Goal: Information Seeking & Learning: Understand process/instructions

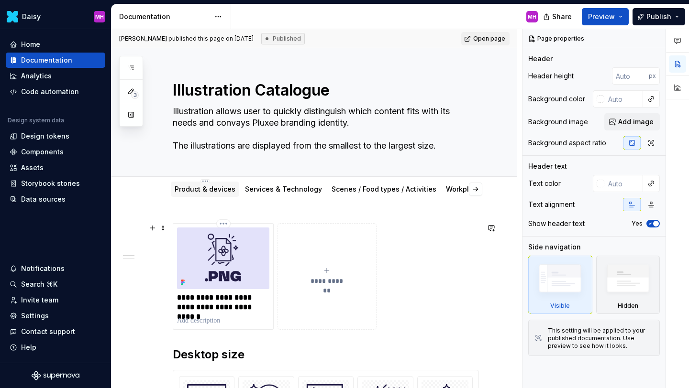
type textarea "*"
click at [198, 191] on link "Product & devices" at bounding box center [205, 189] width 61 height 8
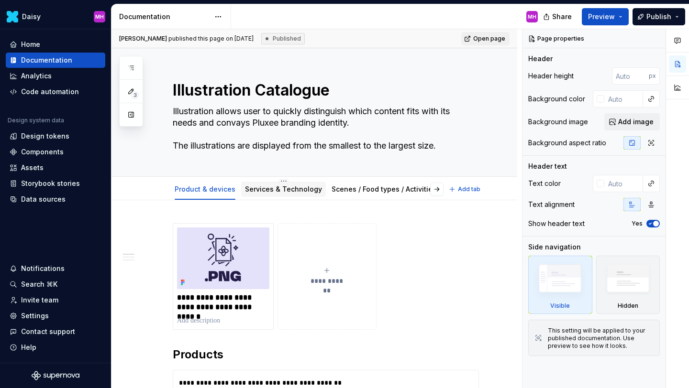
click at [264, 191] on link "Services & Technology" at bounding box center [283, 189] width 77 height 8
click at [345, 195] on div "Scenes / Food types / Activities" at bounding box center [384, 189] width 105 height 11
click at [343, 190] on link "Scenes / Food types / Activities" at bounding box center [384, 189] width 105 height 8
click at [440, 193] on button "button" at bounding box center [436, 189] width 13 height 13
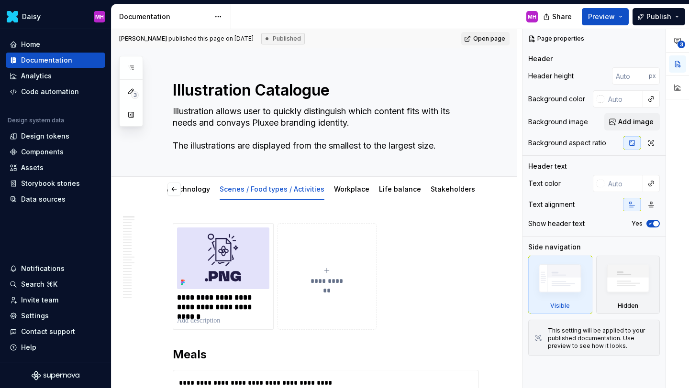
scroll to position [0, 90]
click at [359, 191] on link "Workplace" at bounding box center [373, 189] width 35 height 8
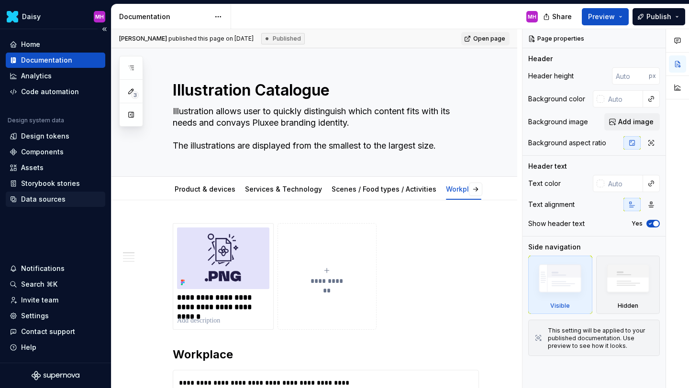
click at [34, 195] on div "Data sources" at bounding box center [43, 200] width 44 height 10
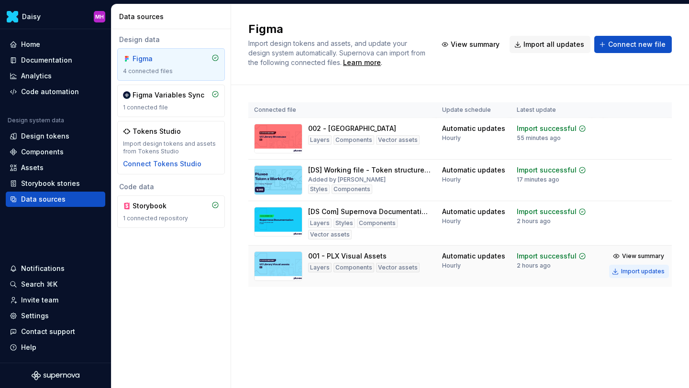
click at [640, 271] on div "Import updates" at bounding box center [643, 272] width 44 height 8
click at [32, 57] on div "Documentation" at bounding box center [46, 60] width 51 height 10
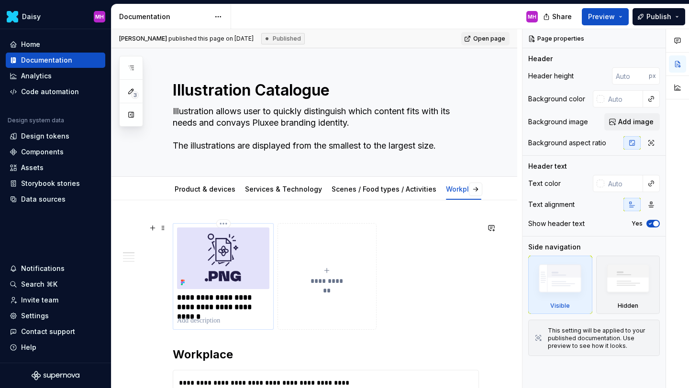
scroll to position [10, 0]
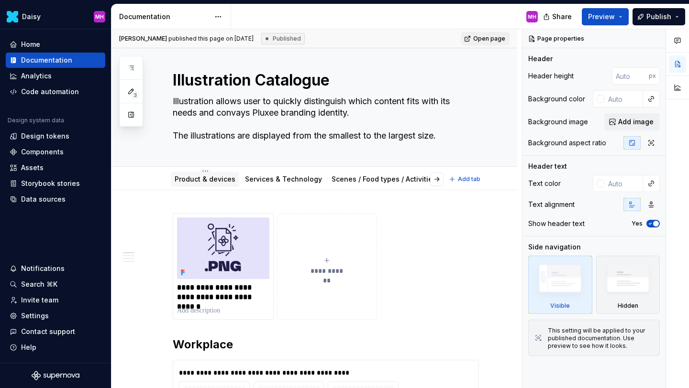
click at [200, 181] on link "Product & devices" at bounding box center [205, 179] width 61 height 8
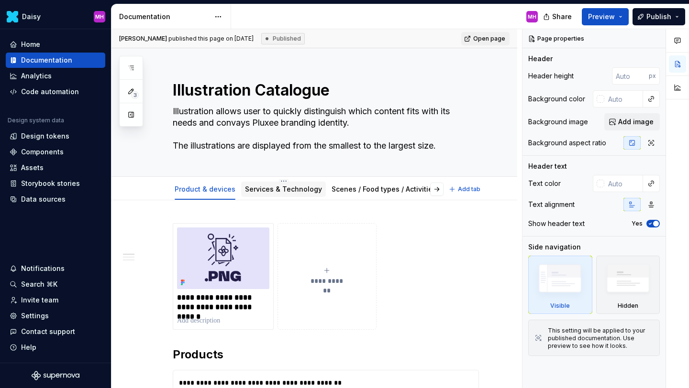
click at [273, 191] on link "Services & Technology" at bounding box center [283, 189] width 77 height 8
click at [345, 195] on div "Scenes / Food types / Activities" at bounding box center [384, 189] width 112 height 15
click at [354, 190] on link "Scenes / Food types / Activities" at bounding box center [384, 189] width 105 height 8
click at [443, 190] on button "button" at bounding box center [436, 189] width 13 height 13
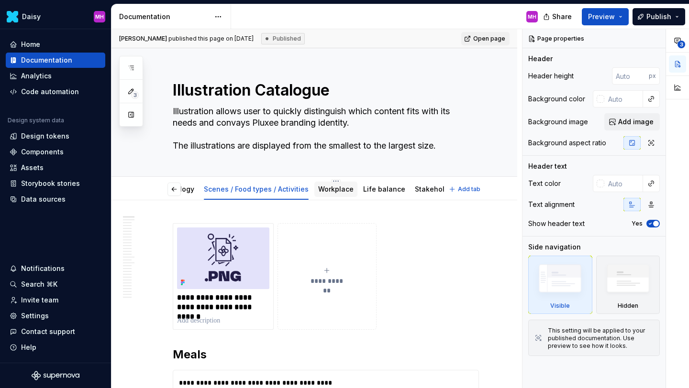
click at [335, 190] on link "Workplace" at bounding box center [335, 189] width 35 height 8
click at [443, 191] on button "button" at bounding box center [436, 189] width 13 height 13
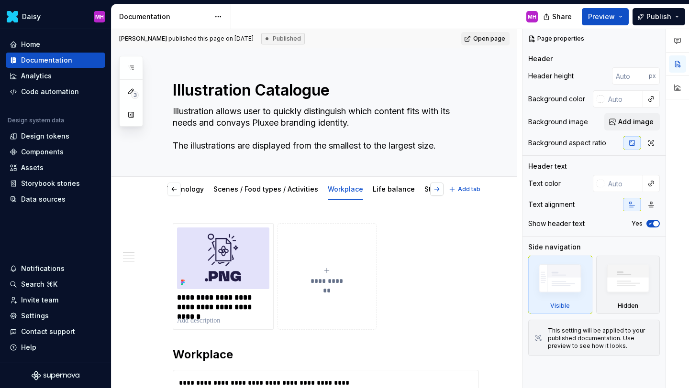
scroll to position [0, 128]
click at [364, 194] on div "Life balance" at bounding box center [384, 189] width 42 height 11
click at [401, 194] on div "Life balance" at bounding box center [422, 190] width 42 height 10
click at [403, 191] on link "Life balance" at bounding box center [422, 189] width 42 height 8
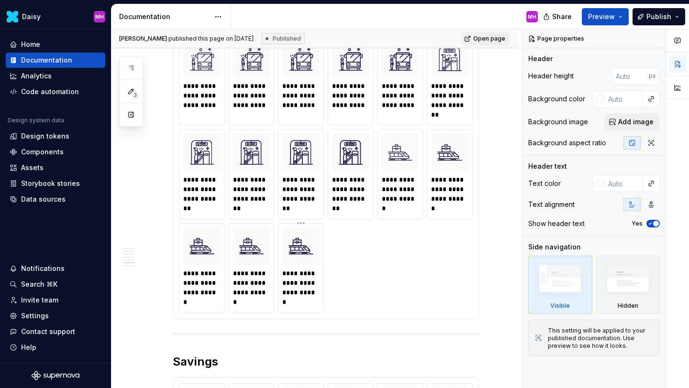
scroll to position [1907, 0]
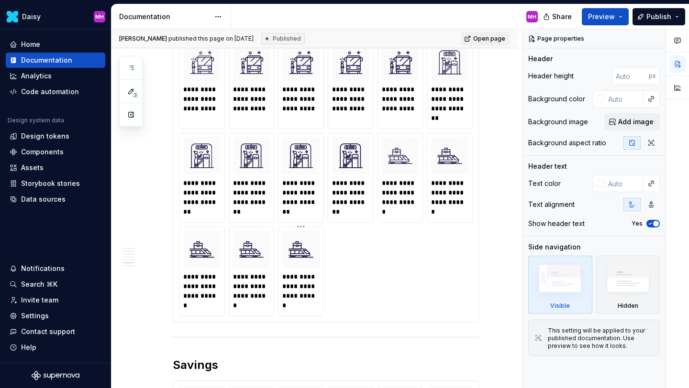
click at [367, 281] on div "**********" at bounding box center [326, 178] width 294 height 277
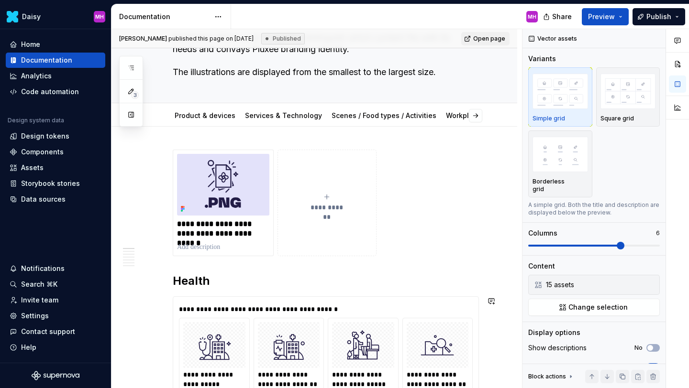
scroll to position [70, 0]
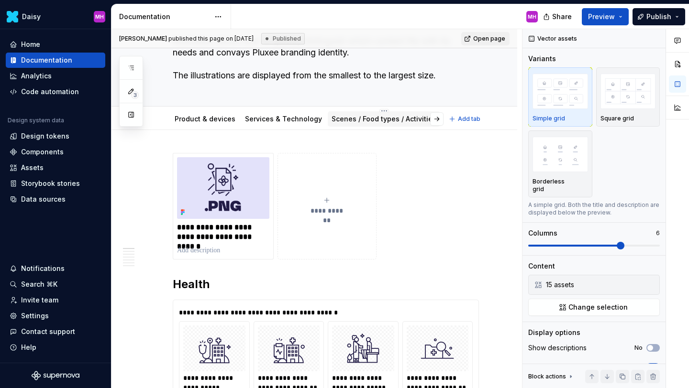
click at [345, 121] on link "Scenes / Food types / Activities" at bounding box center [384, 119] width 105 height 8
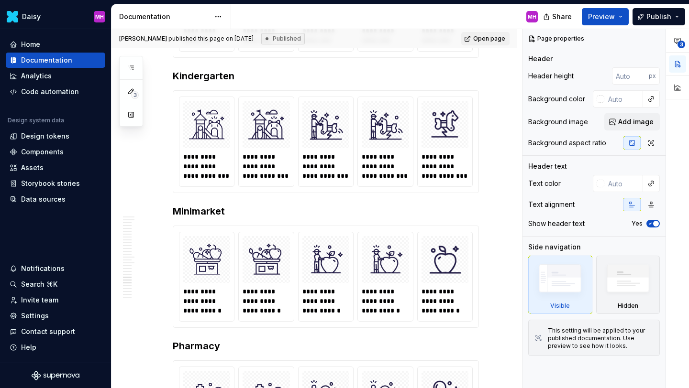
scroll to position [4419, 0]
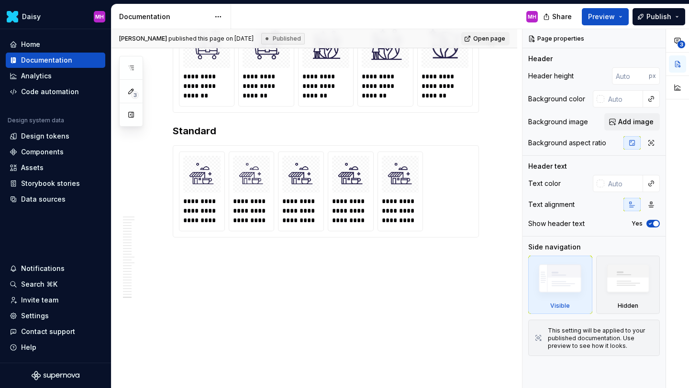
type textarea "*"
